Goal: Information Seeking & Learning: Learn about a topic

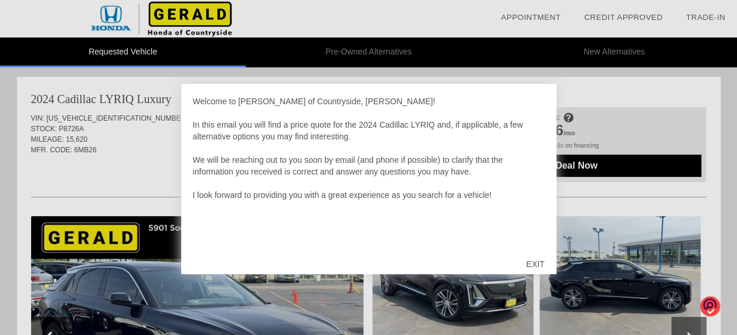
click at [538, 259] on div "EXIT" at bounding box center [535, 264] width 42 height 35
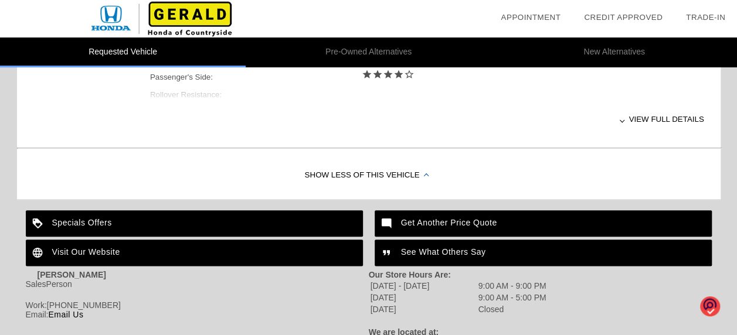
scroll to position [586, 0]
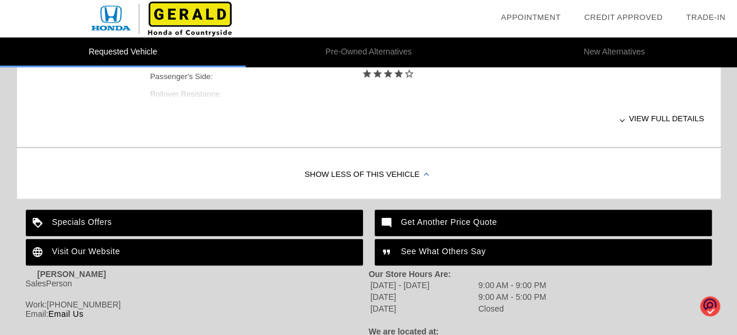
click at [642, 118] on div "View full details" at bounding box center [427, 118] width 554 height 29
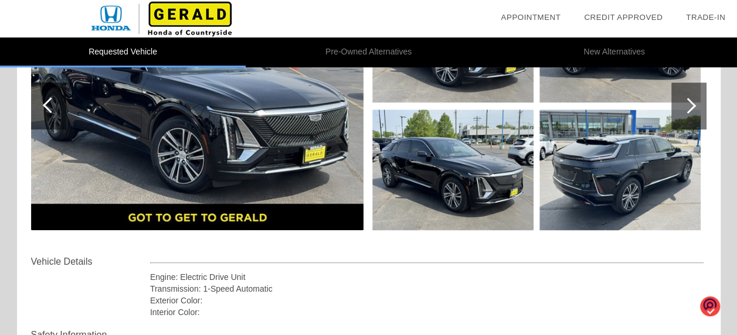
scroll to position [176, 0]
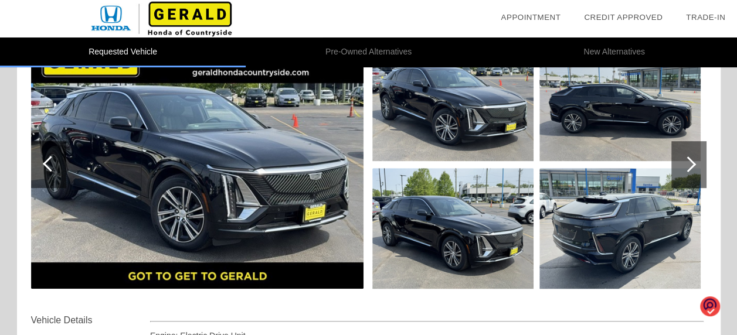
click at [688, 154] on div at bounding box center [689, 164] width 35 height 47
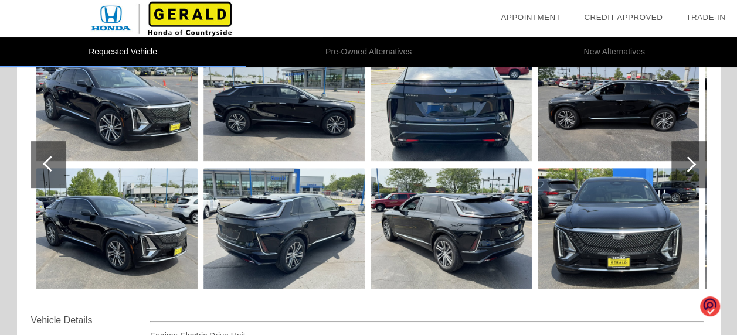
click at [688, 154] on div at bounding box center [689, 164] width 35 height 47
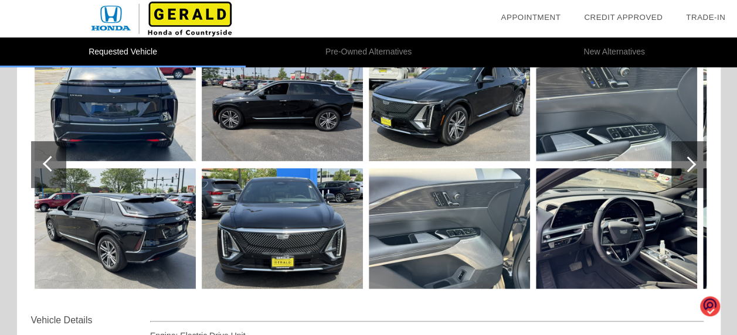
click at [688, 154] on div at bounding box center [689, 164] width 35 height 47
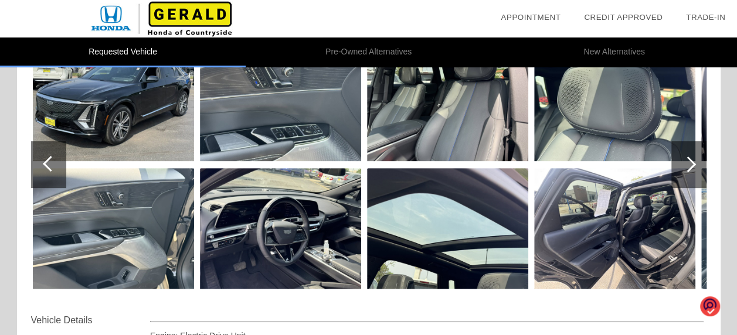
click at [689, 163] on div at bounding box center [688, 165] width 16 height 16
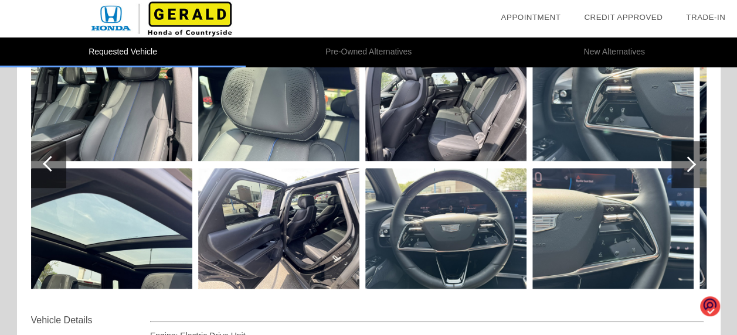
click at [689, 163] on div at bounding box center [688, 165] width 16 height 16
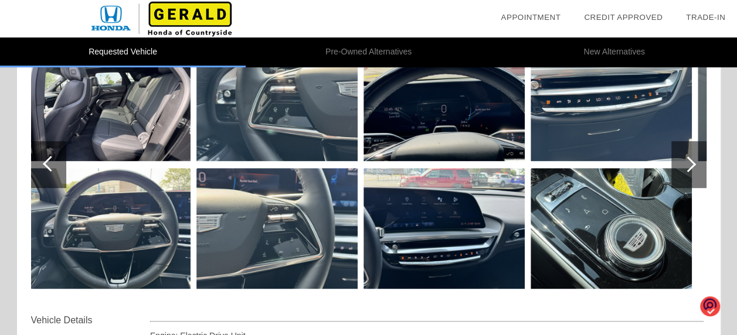
click at [689, 163] on div at bounding box center [688, 165] width 16 height 16
